Goal: Transaction & Acquisition: Book appointment/travel/reservation

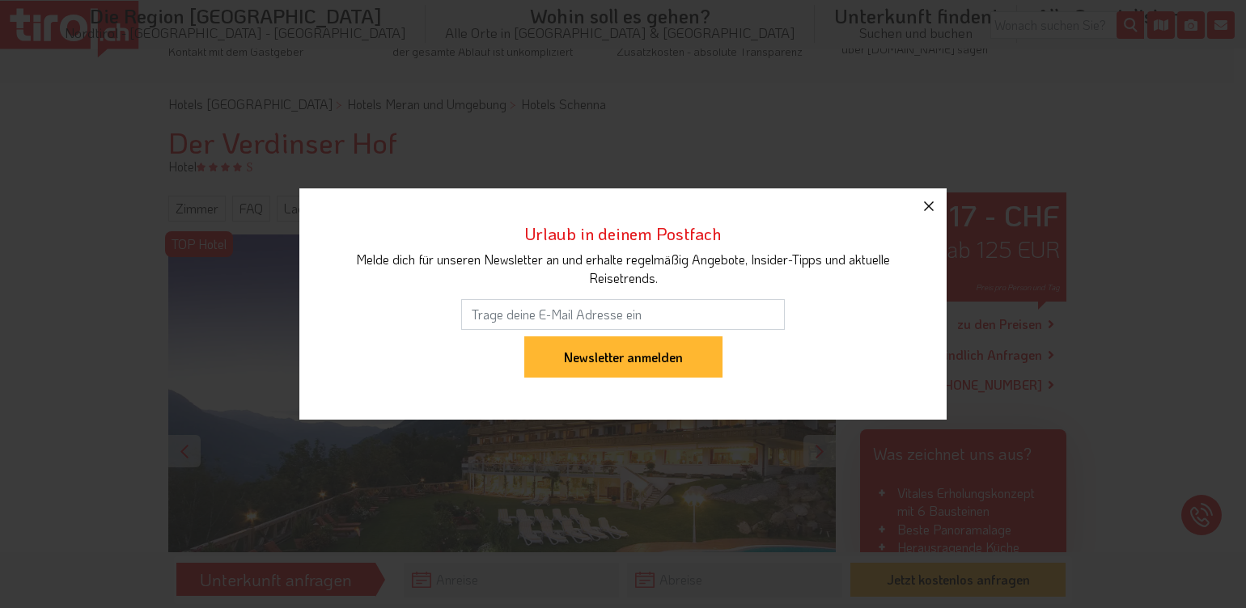
click at [922, 203] on icon "button" at bounding box center [928, 206] width 19 height 19
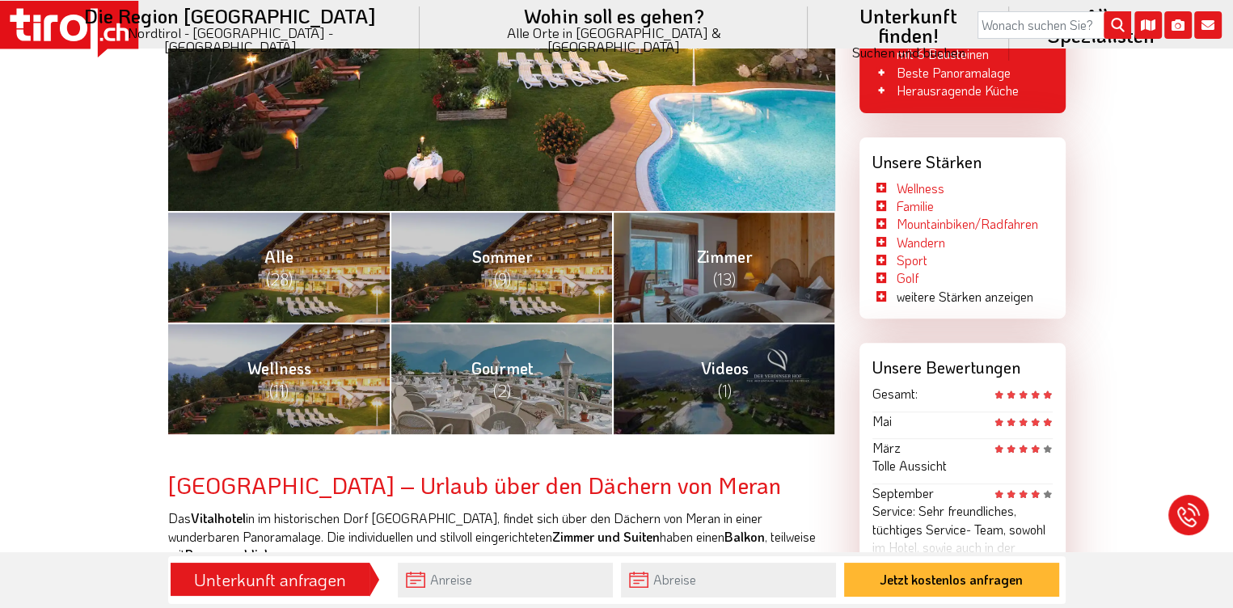
scroll to position [566, 0]
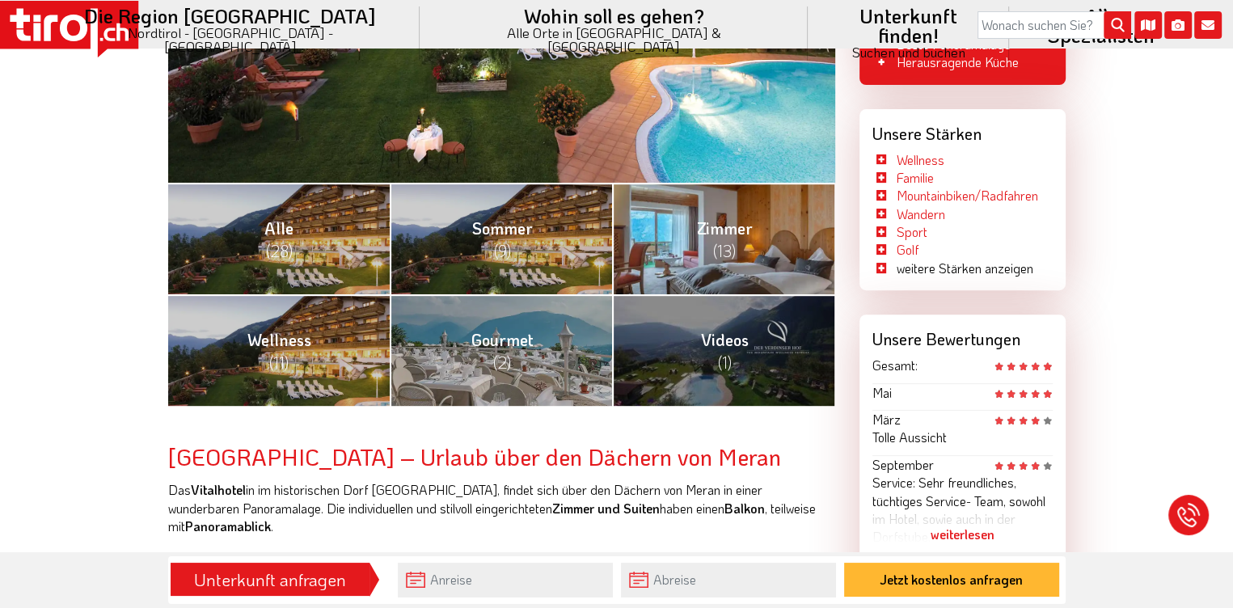
click at [675, 226] on link "Zimmer (13)" at bounding box center [723, 239] width 222 height 112
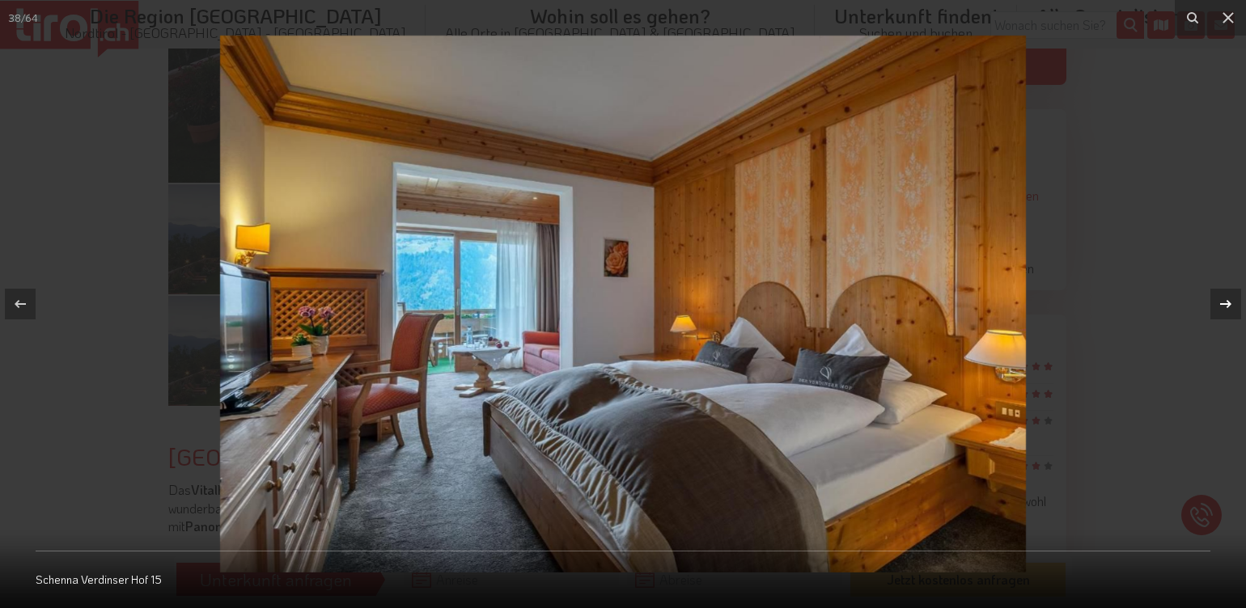
click at [1223, 291] on div at bounding box center [1225, 304] width 31 height 31
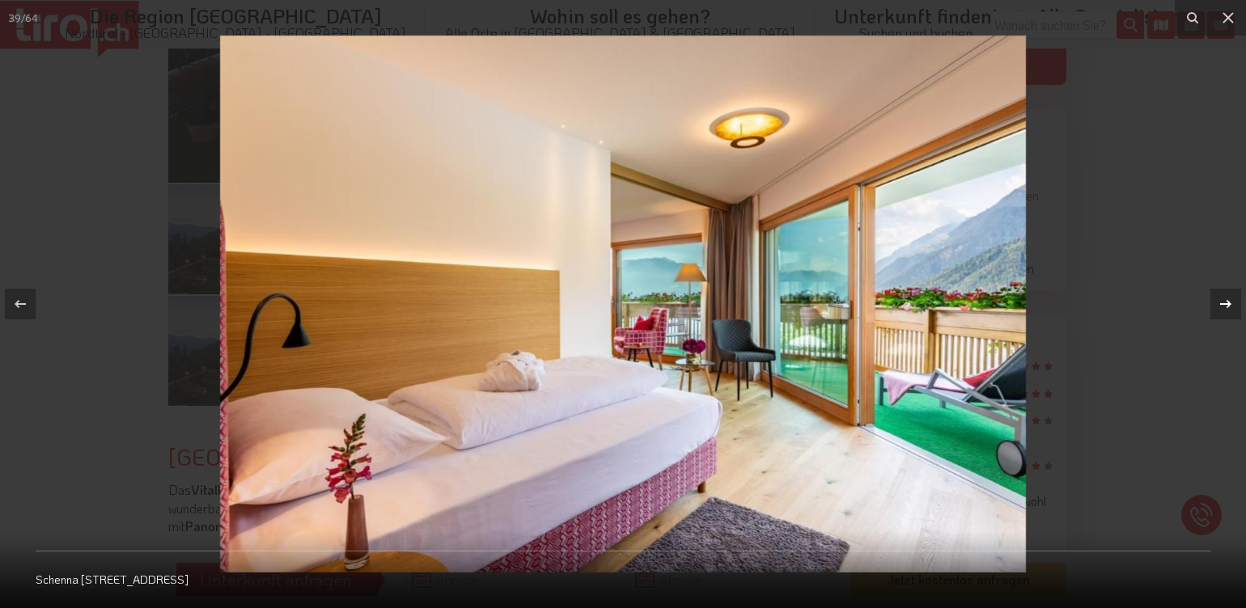
click at [1221, 296] on icon at bounding box center [1225, 303] width 19 height 19
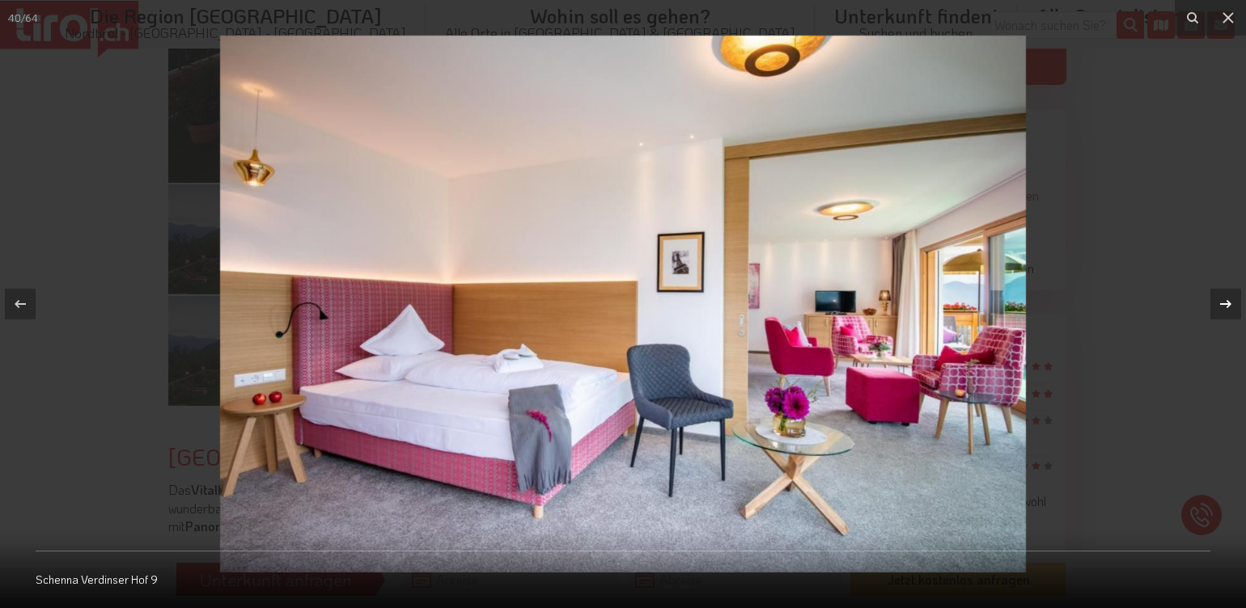
click at [1226, 303] on icon at bounding box center [1225, 303] width 19 height 19
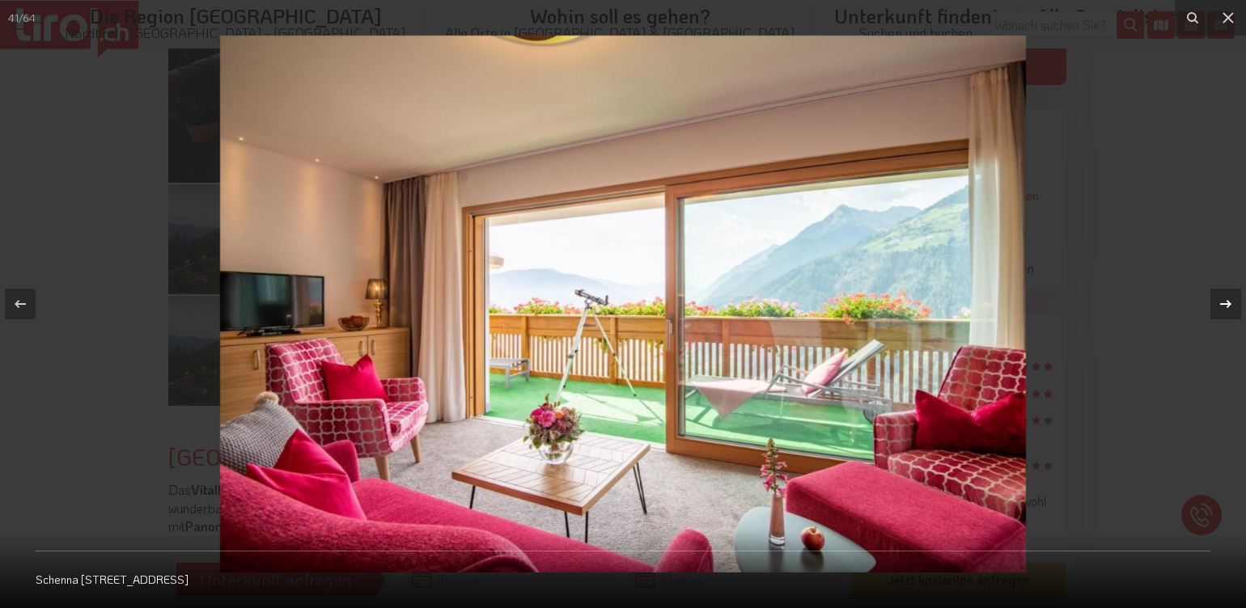
click at [1226, 303] on icon at bounding box center [1225, 303] width 19 height 19
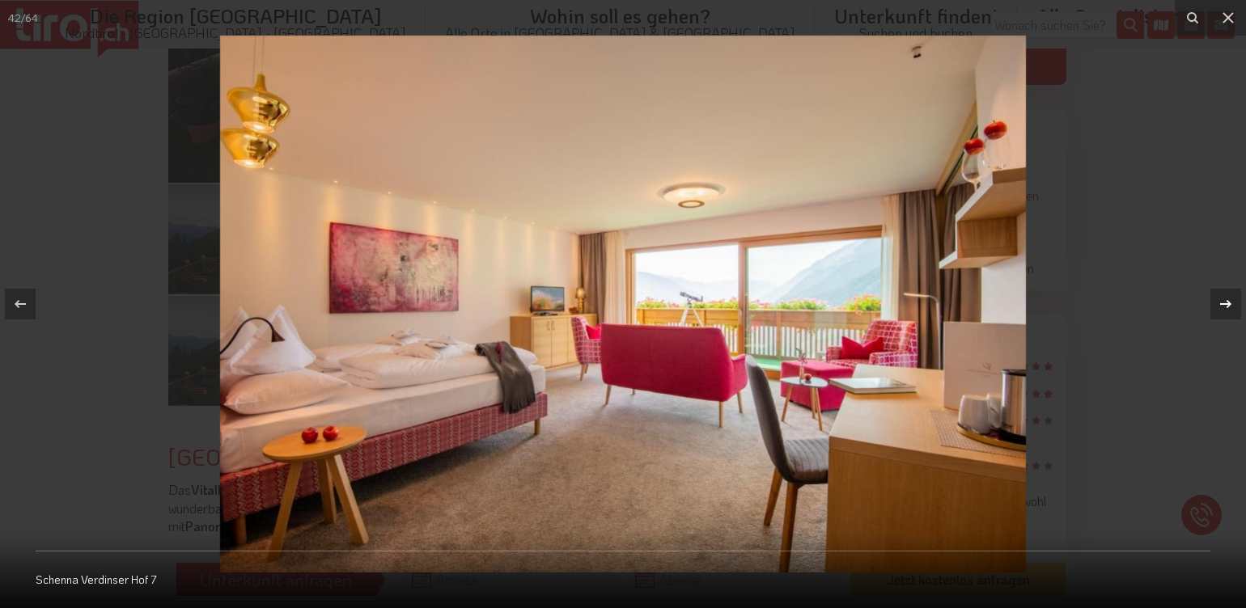
click at [1226, 303] on icon at bounding box center [1225, 303] width 19 height 19
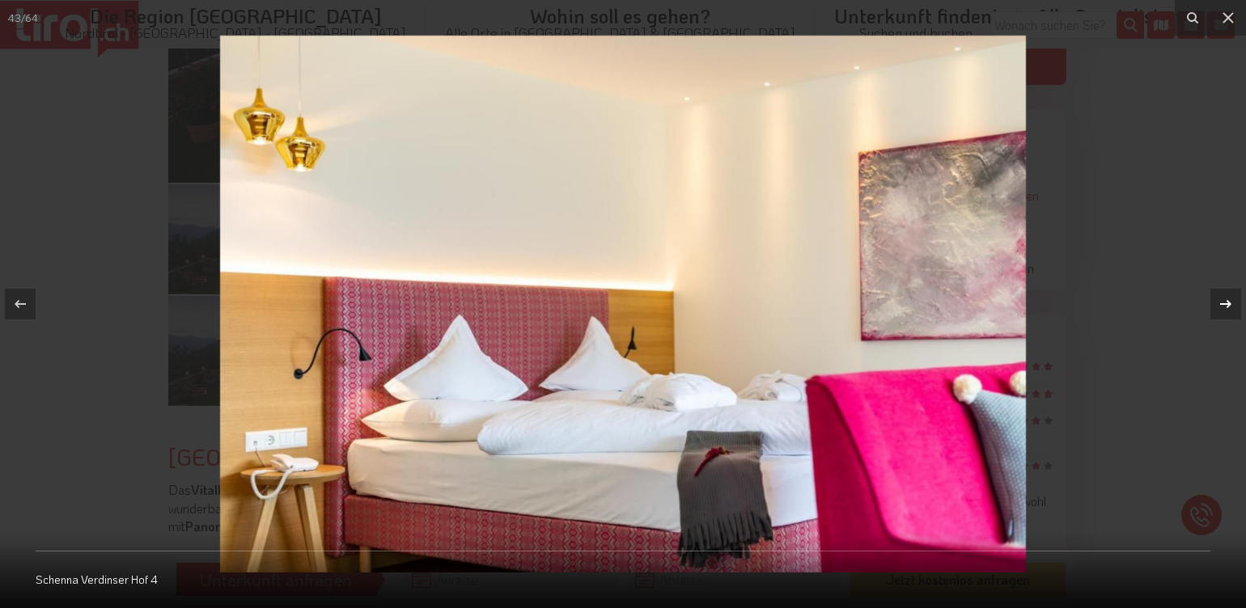
click at [1226, 303] on icon at bounding box center [1225, 303] width 19 height 19
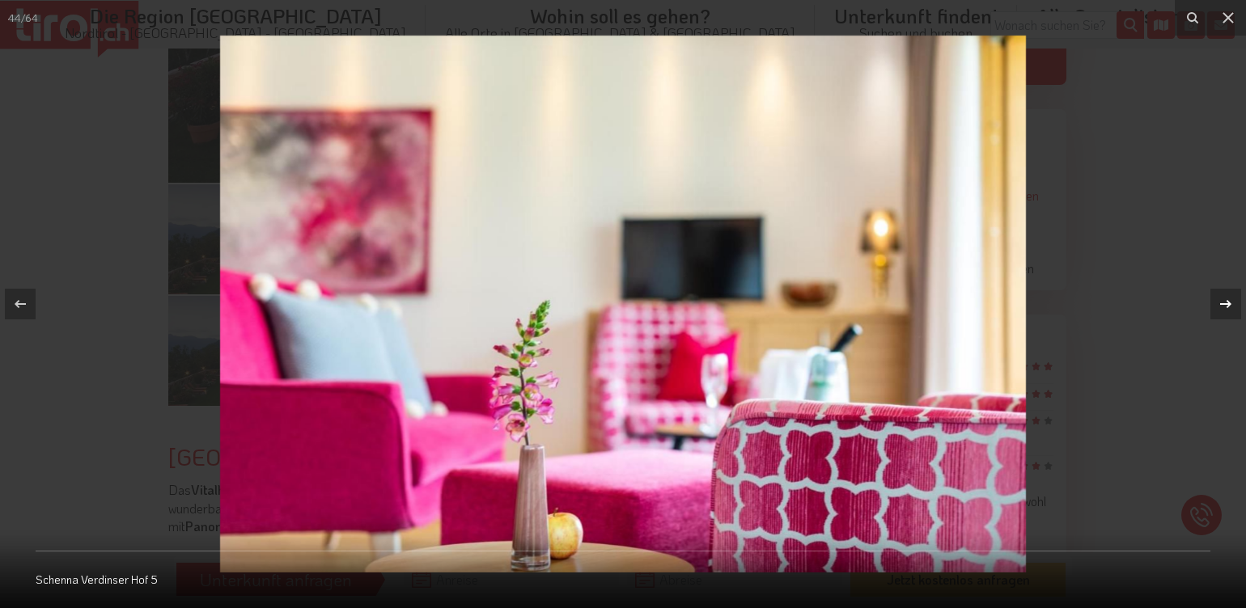
click at [1226, 303] on icon at bounding box center [1225, 303] width 19 height 19
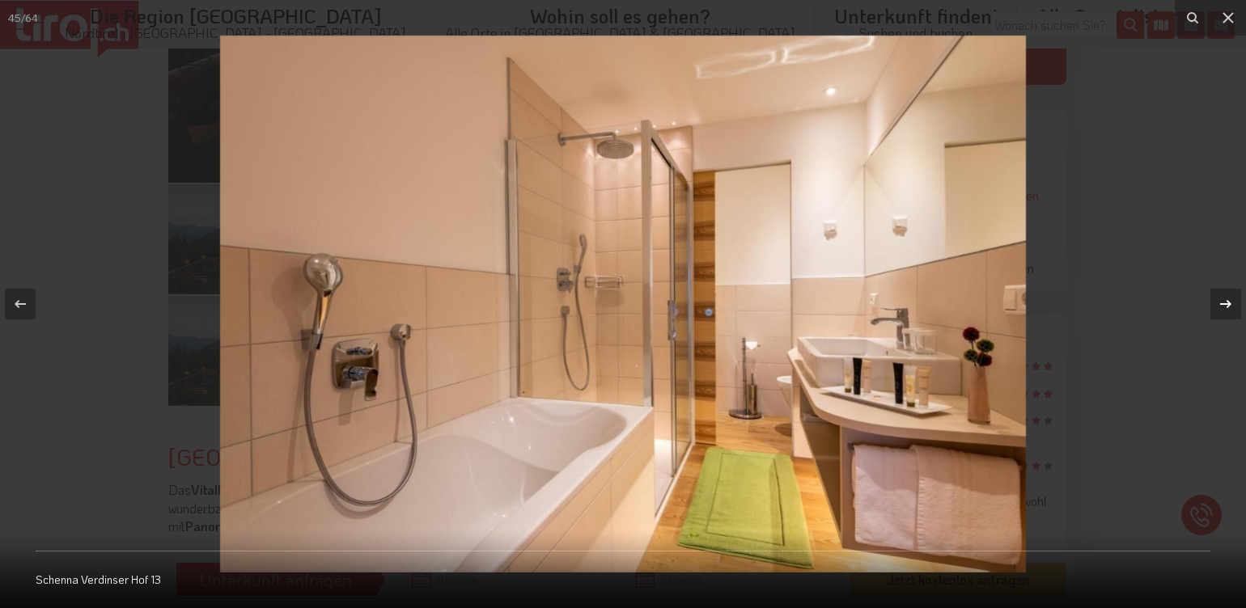
click at [1226, 303] on icon at bounding box center [1225, 303] width 19 height 19
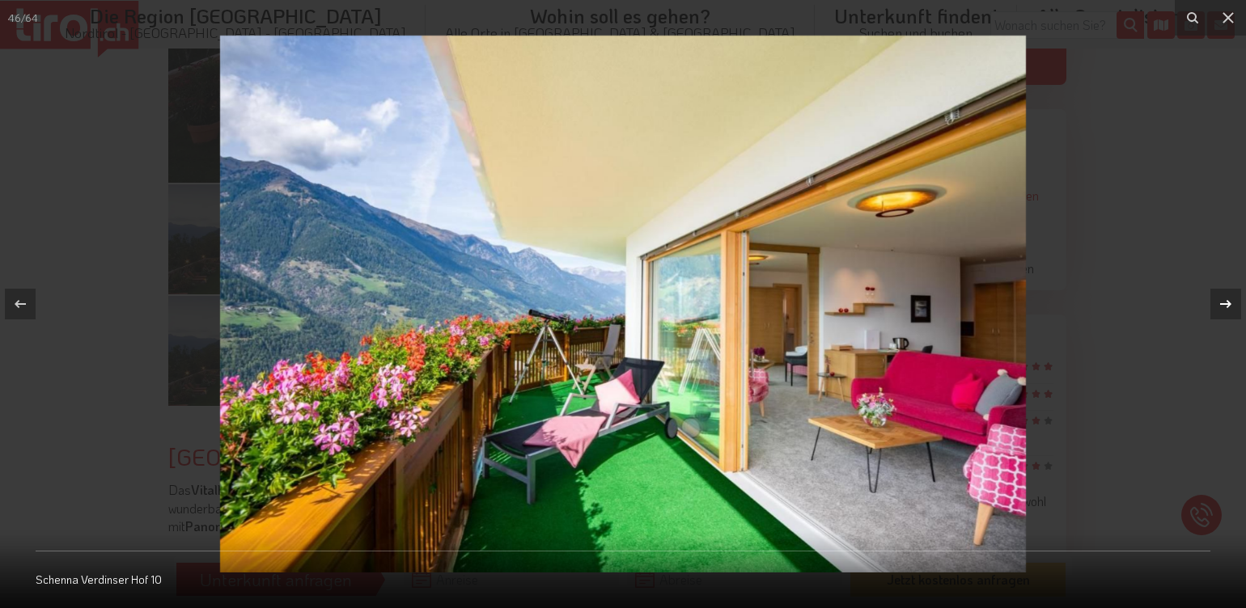
click at [1225, 303] on icon at bounding box center [1225, 304] width 11 height 8
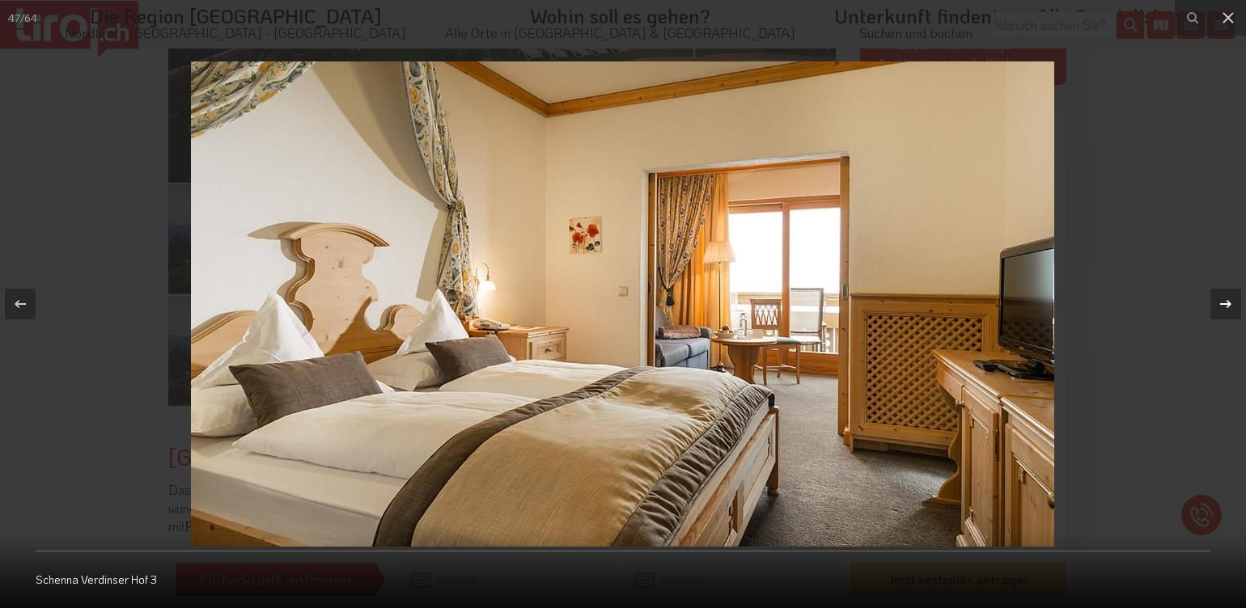
click at [1225, 303] on icon at bounding box center [1225, 304] width 11 height 8
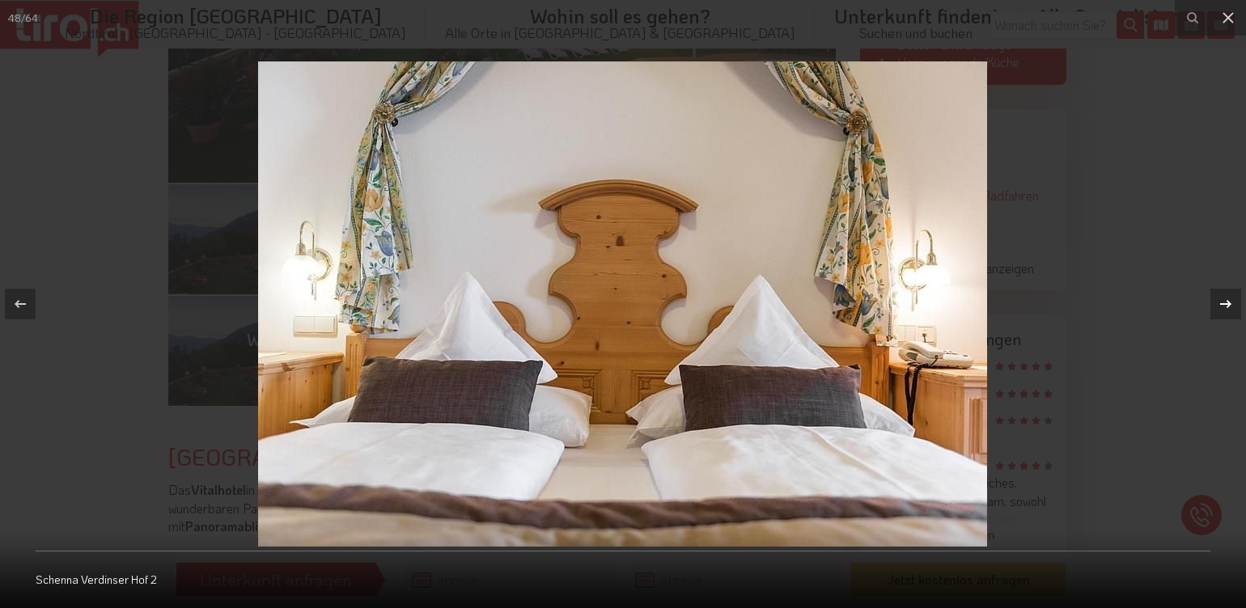
click at [1225, 303] on icon at bounding box center [1225, 304] width 11 height 8
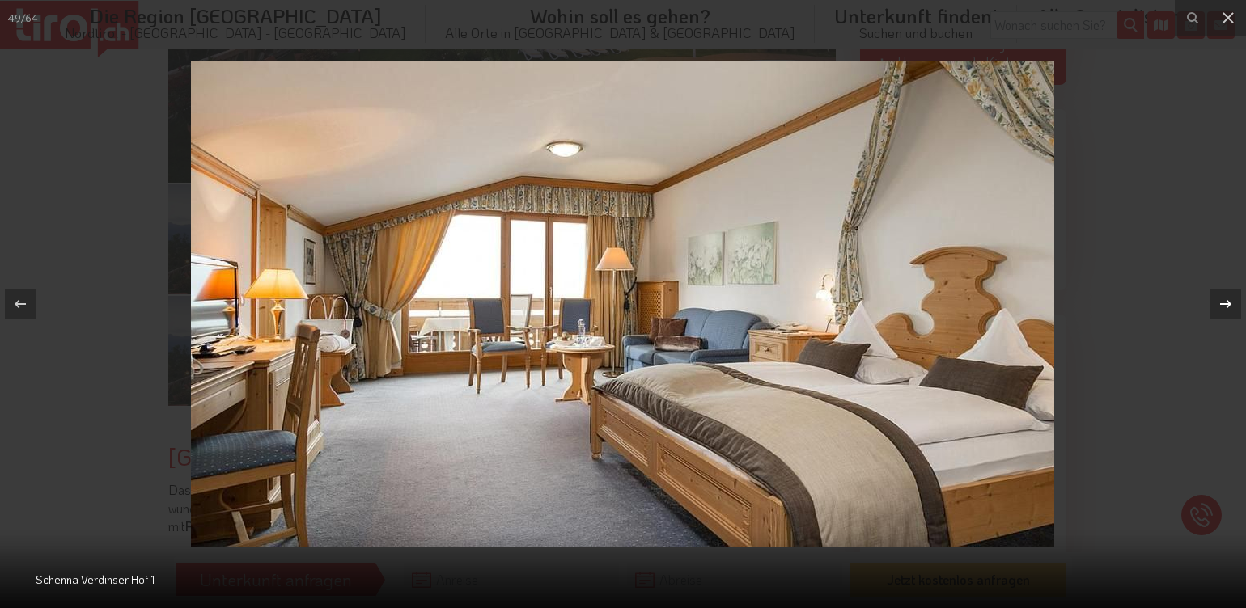
click at [1223, 298] on icon at bounding box center [1225, 303] width 19 height 19
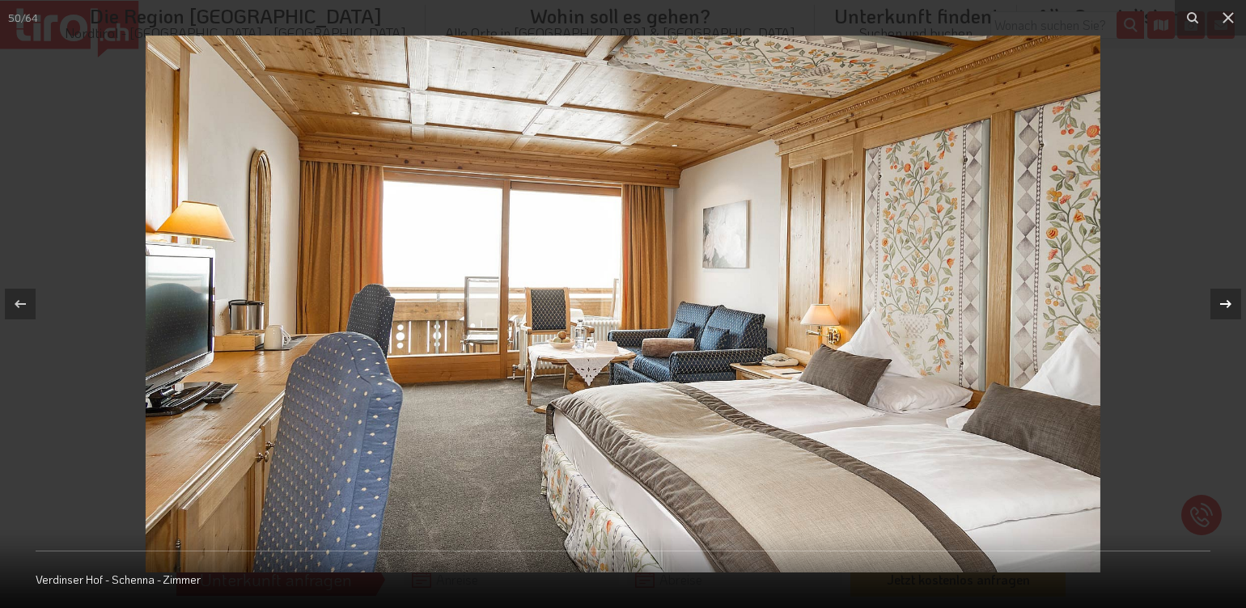
click at [1223, 298] on icon at bounding box center [1225, 303] width 19 height 19
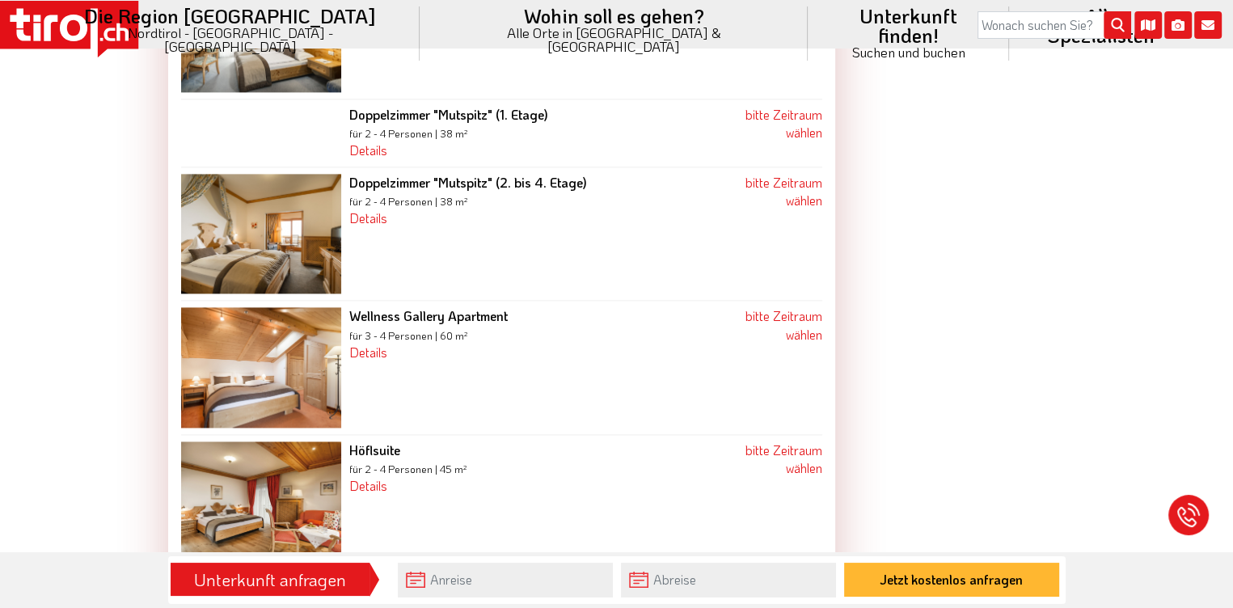
scroll to position [2184, 0]
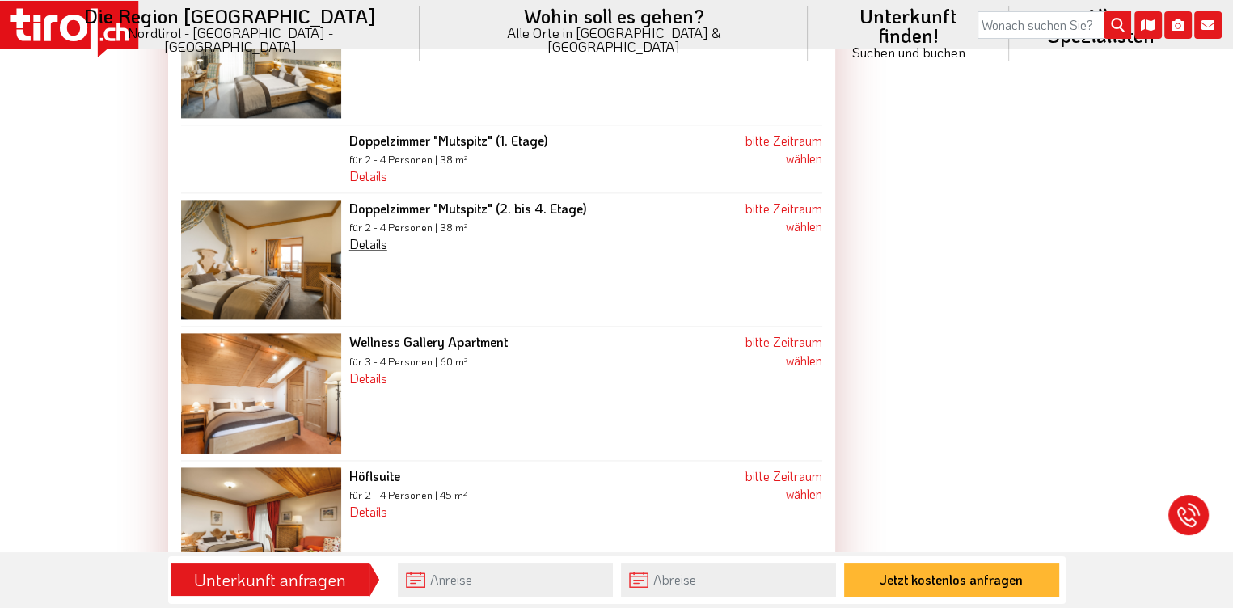
click at [369, 235] on link "Details" at bounding box center [368, 243] width 38 height 17
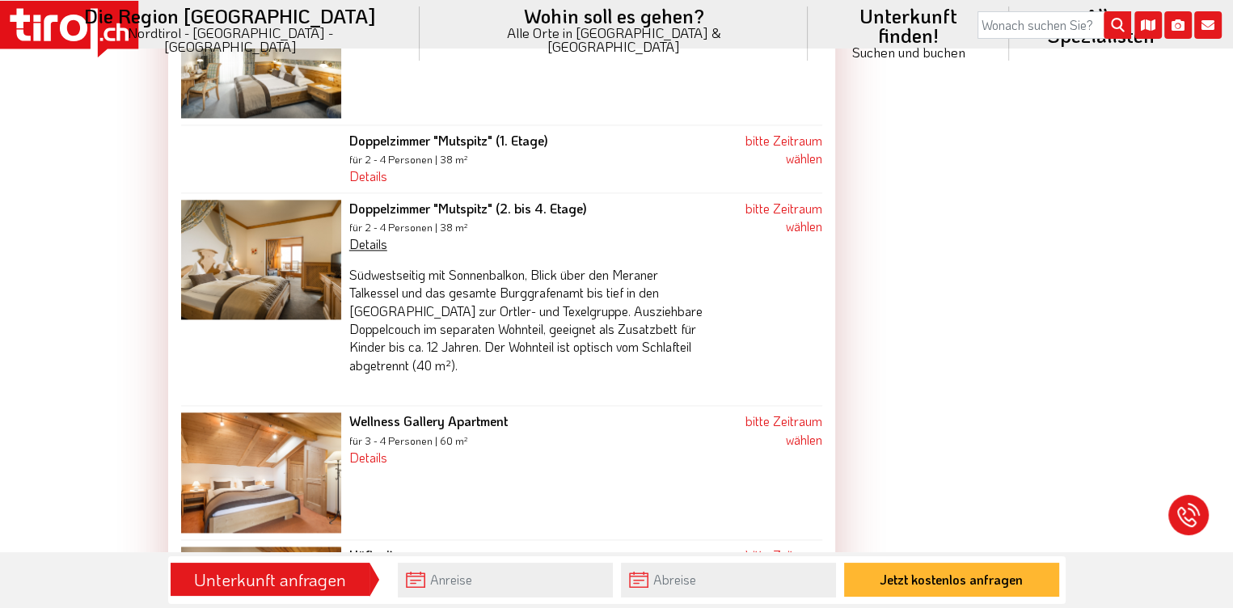
click at [369, 235] on link "Details" at bounding box center [368, 243] width 38 height 17
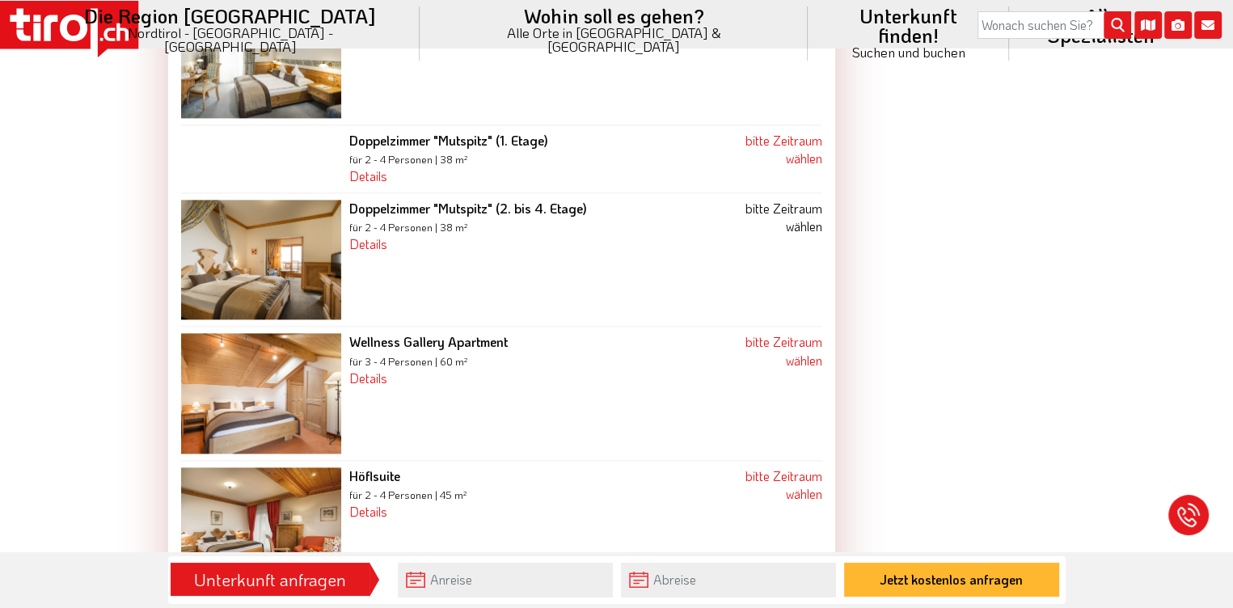
click at [757, 200] on link "bitte Zeitraum wählen" at bounding box center [783, 217] width 77 height 35
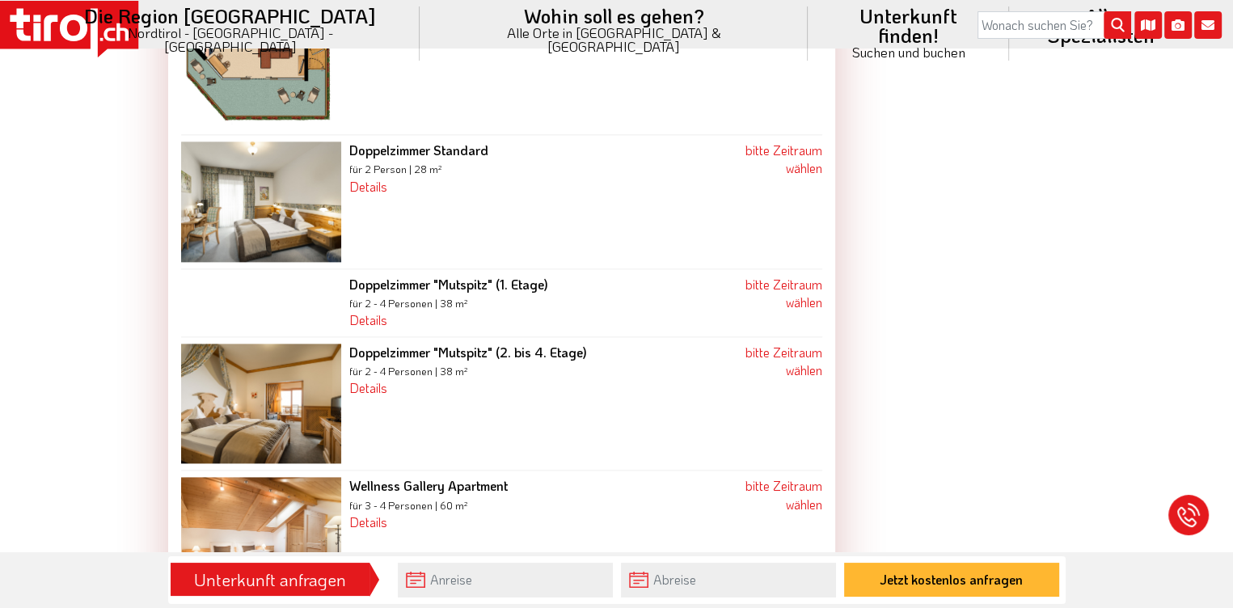
scroll to position [2079, 0]
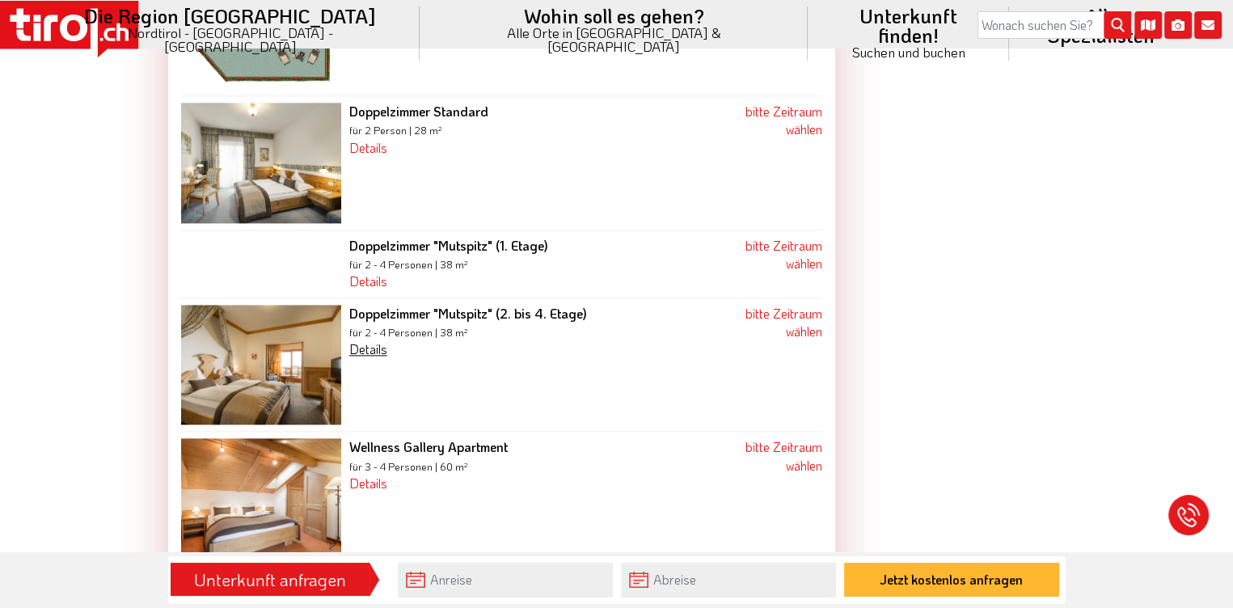
click at [379, 341] on link "Details" at bounding box center [368, 349] width 38 height 17
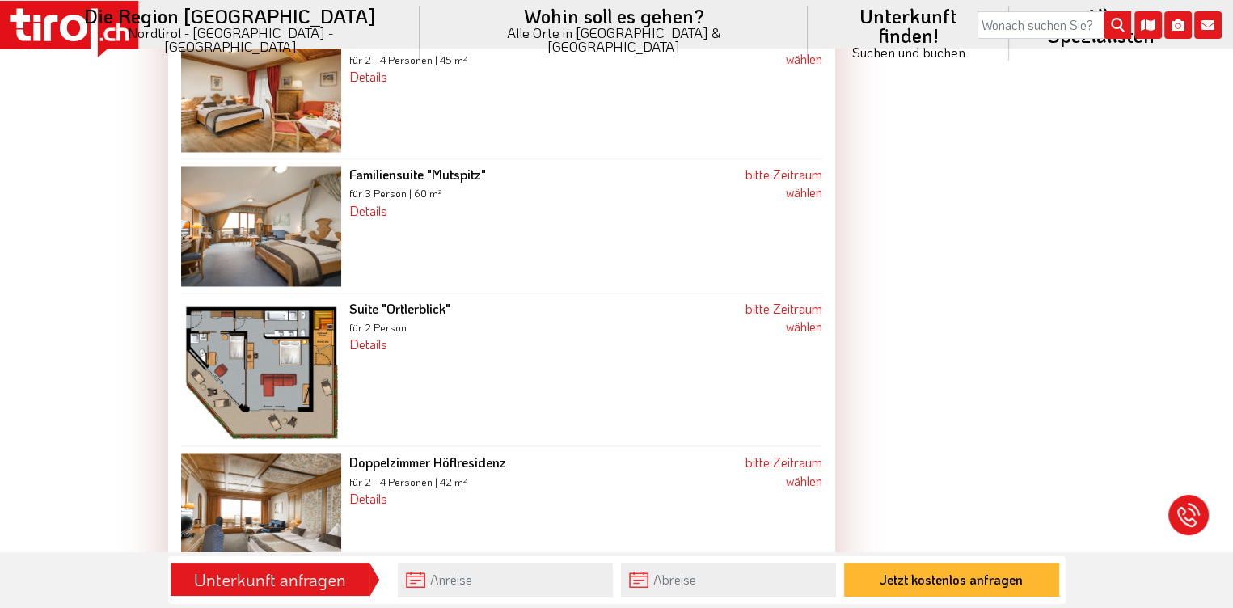
scroll to position [2726, 0]
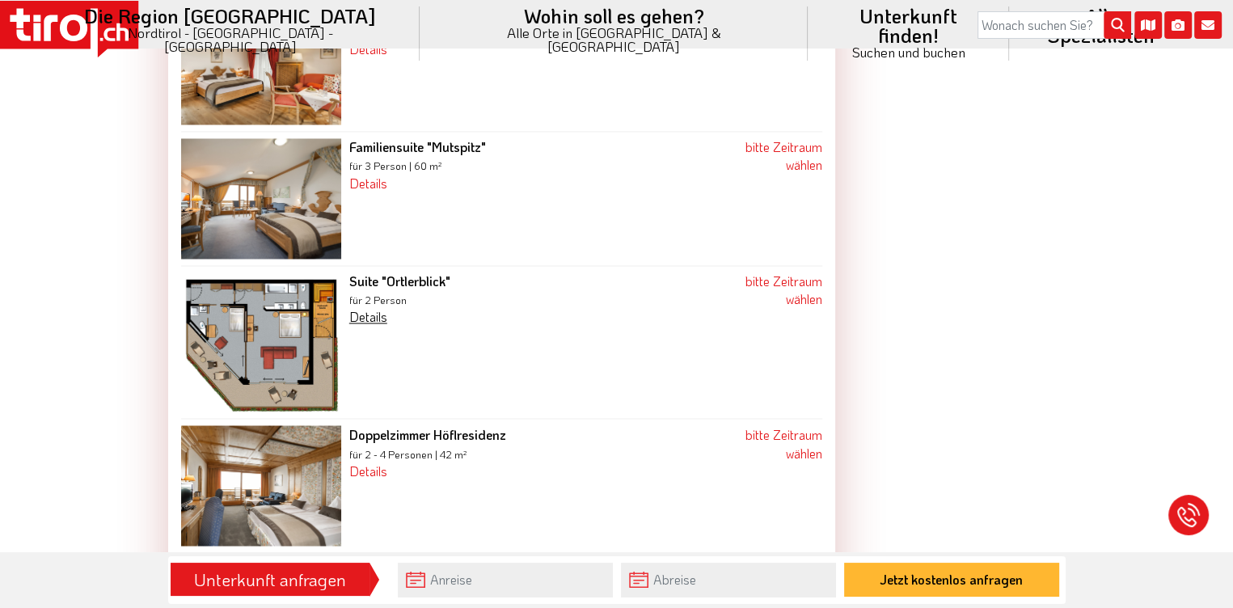
click at [372, 308] on link "Details" at bounding box center [368, 316] width 38 height 17
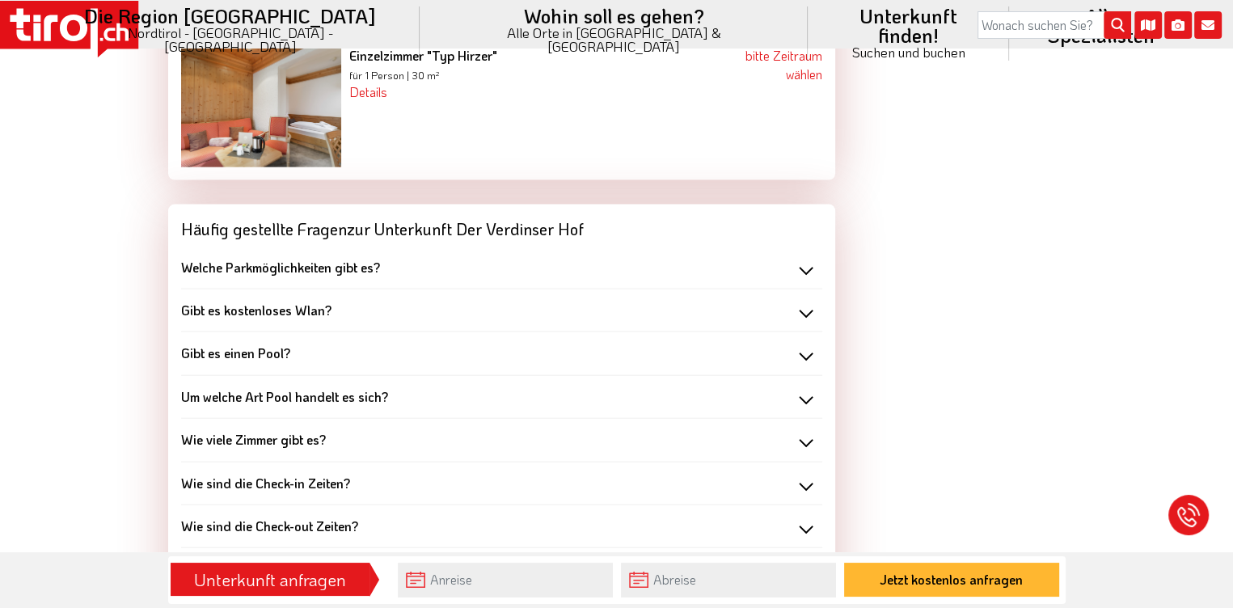
scroll to position [3534, 0]
